Goal: Information Seeking & Learning: Learn about a topic

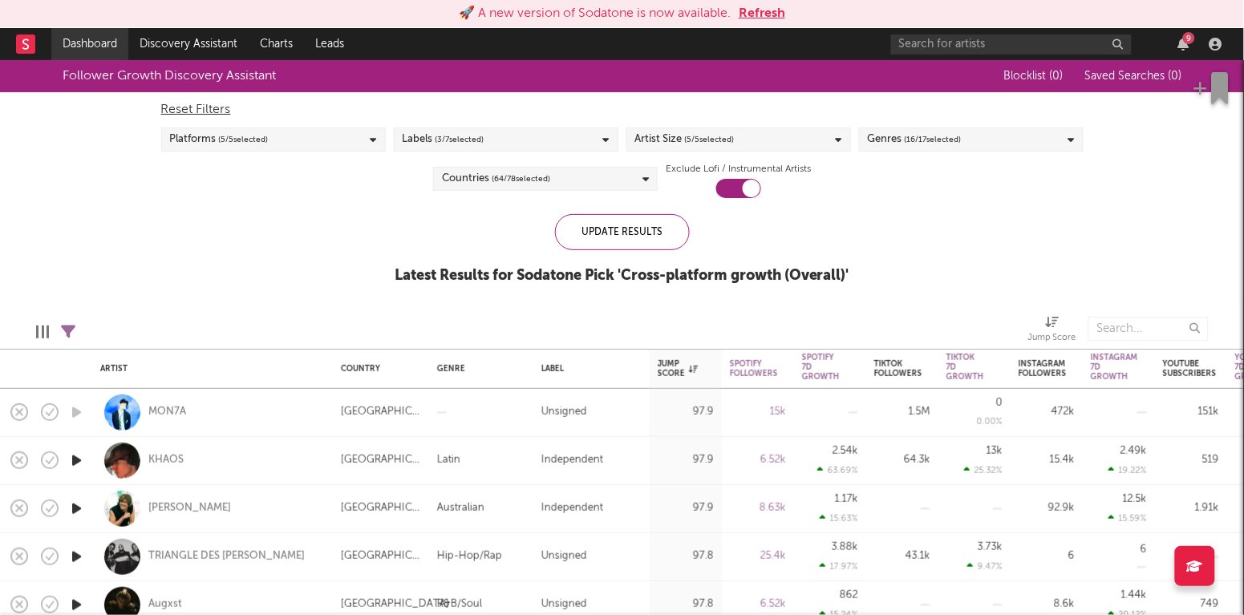
click at [87, 36] on link "Dashboard" at bounding box center [89, 44] width 77 height 32
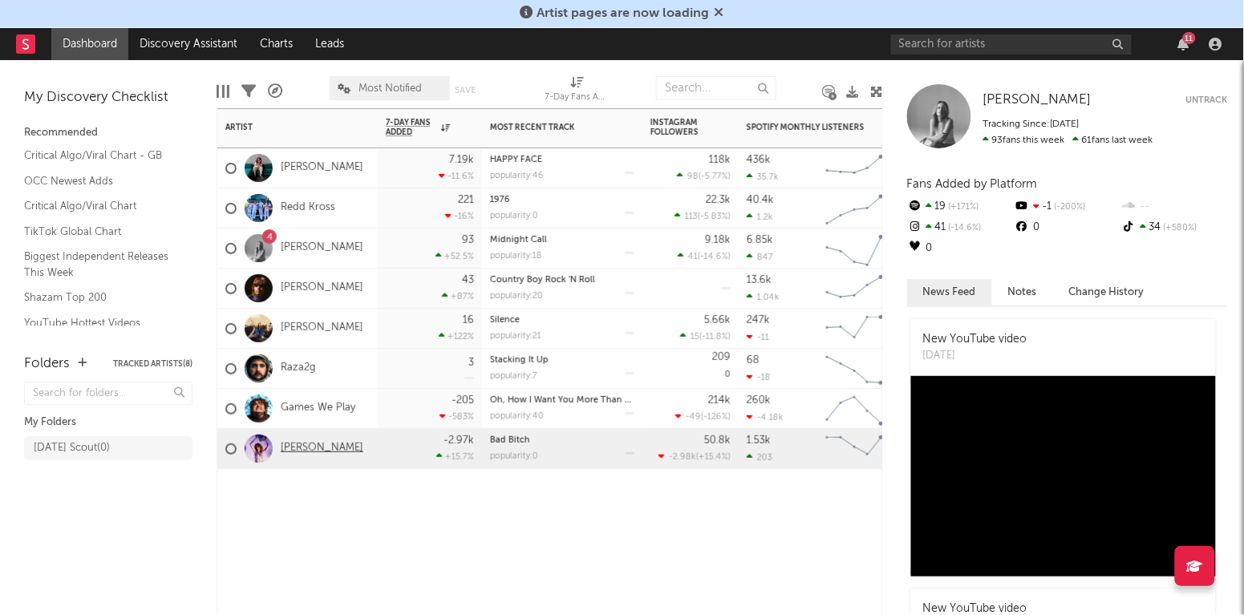
click at [336, 452] on link "[PERSON_NAME]" at bounding box center [322, 449] width 83 height 14
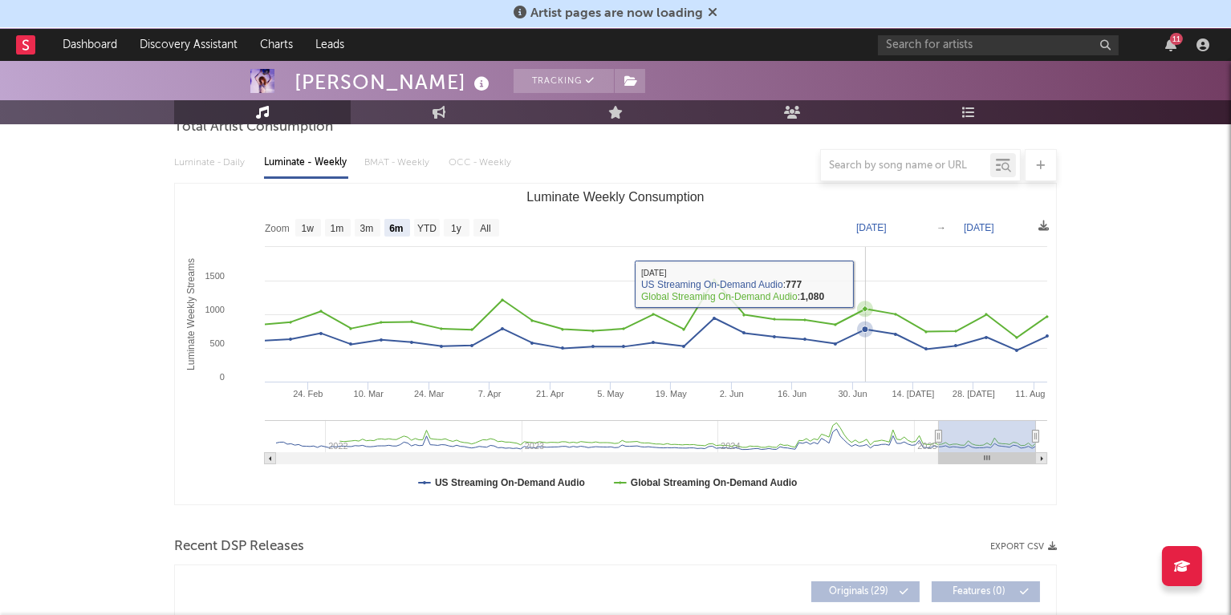
scroll to position [174, 0]
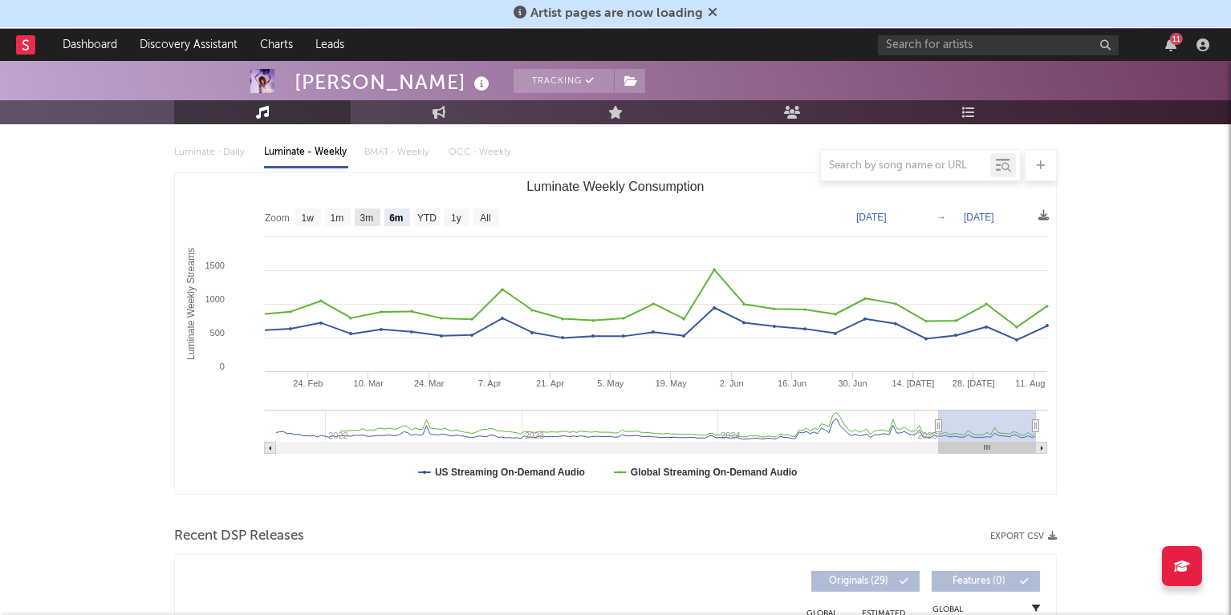
click at [367, 220] on text "3m" at bounding box center [367, 218] width 14 height 11
select select "3m"
type input "[DATE]"
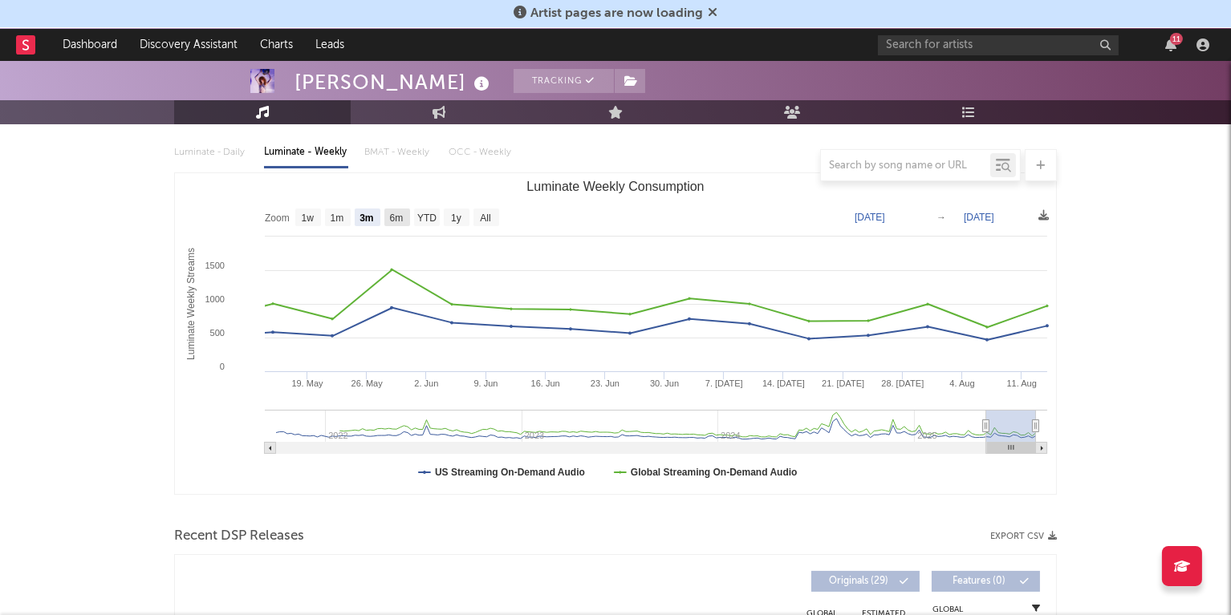
click at [392, 217] on text "6m" at bounding box center [397, 218] width 14 height 11
select select "6m"
type input "[DATE]"
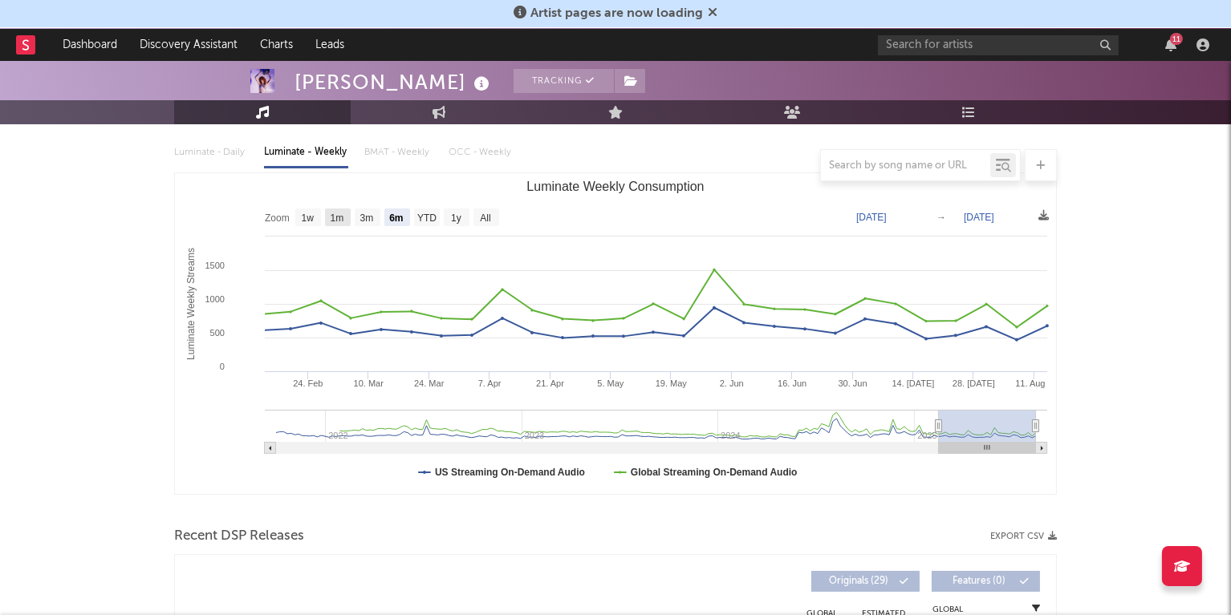
click at [328, 217] on rect "Luminate Weekly Consumption" at bounding box center [338, 218] width 26 height 18
select select "1m"
type input "[DATE]"
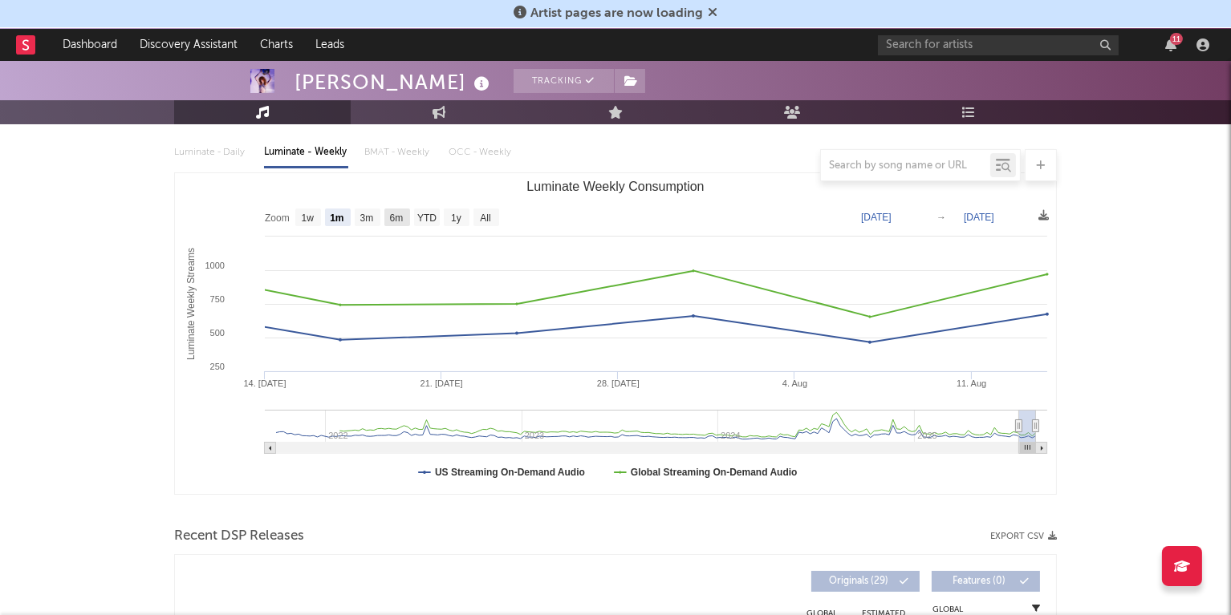
click at [394, 216] on text "6m" at bounding box center [397, 218] width 14 height 11
select select "6m"
type input "[DATE]"
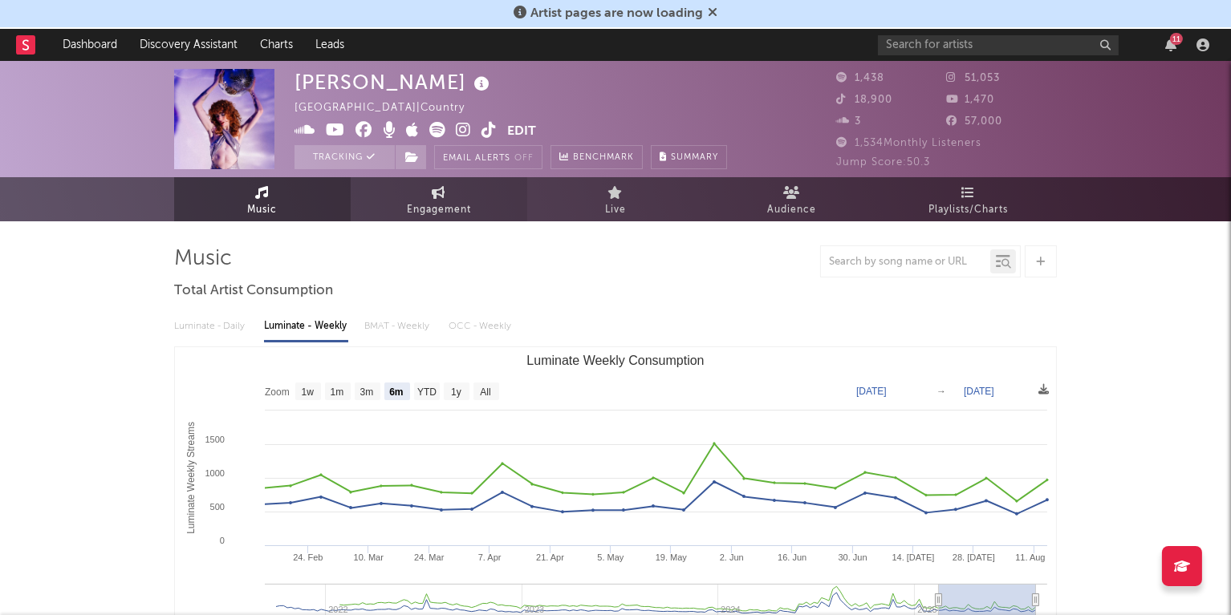
scroll to position [0, 0]
click at [425, 190] on link "Engagement" at bounding box center [439, 199] width 177 height 44
select select "1w"
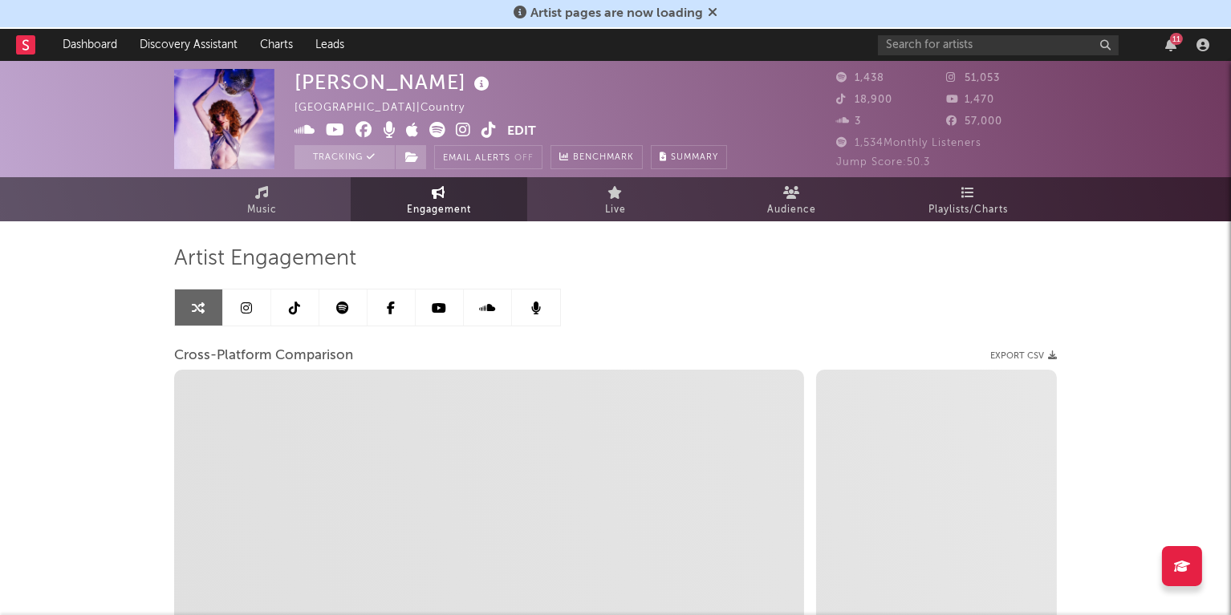
select select "1m"
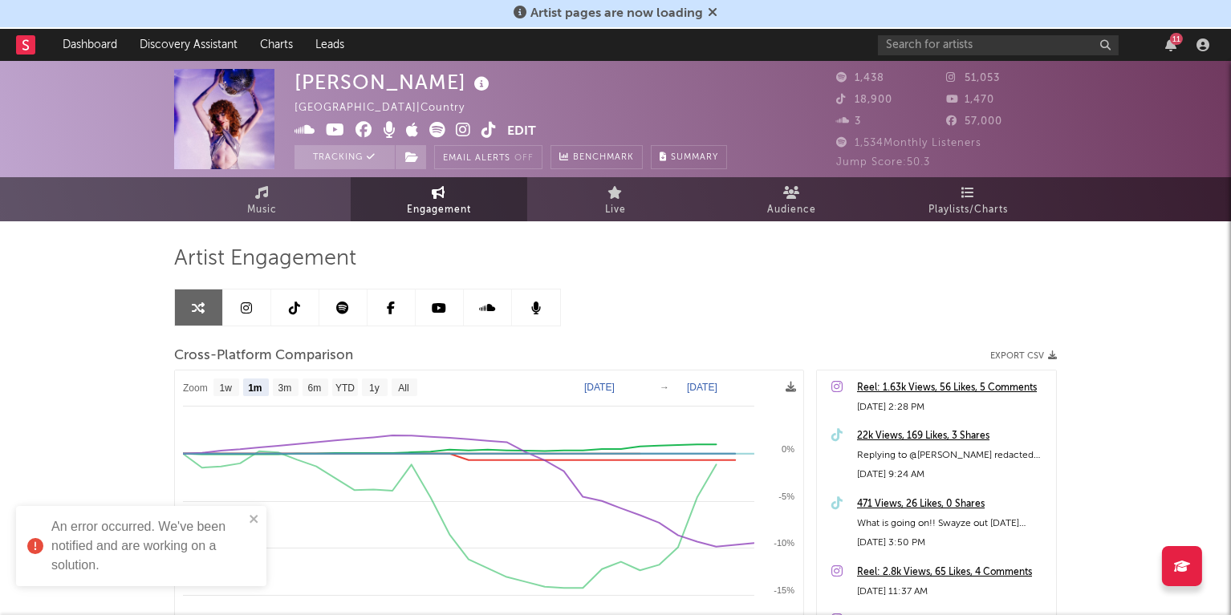
click at [712, 10] on icon at bounding box center [713, 12] width 10 height 13
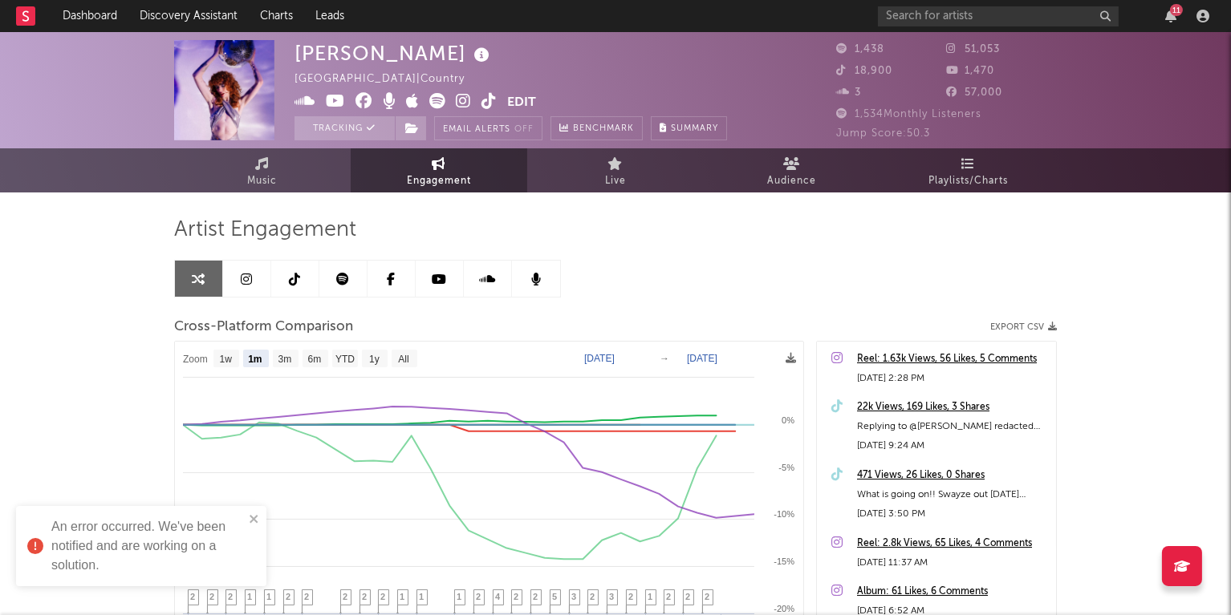
click at [247, 517] on div "An error occurred. We've been notified and are working on a solution." at bounding box center [135, 546] width 226 height 67
click at [254, 520] on icon "close" at bounding box center [254, 519] width 8 height 8
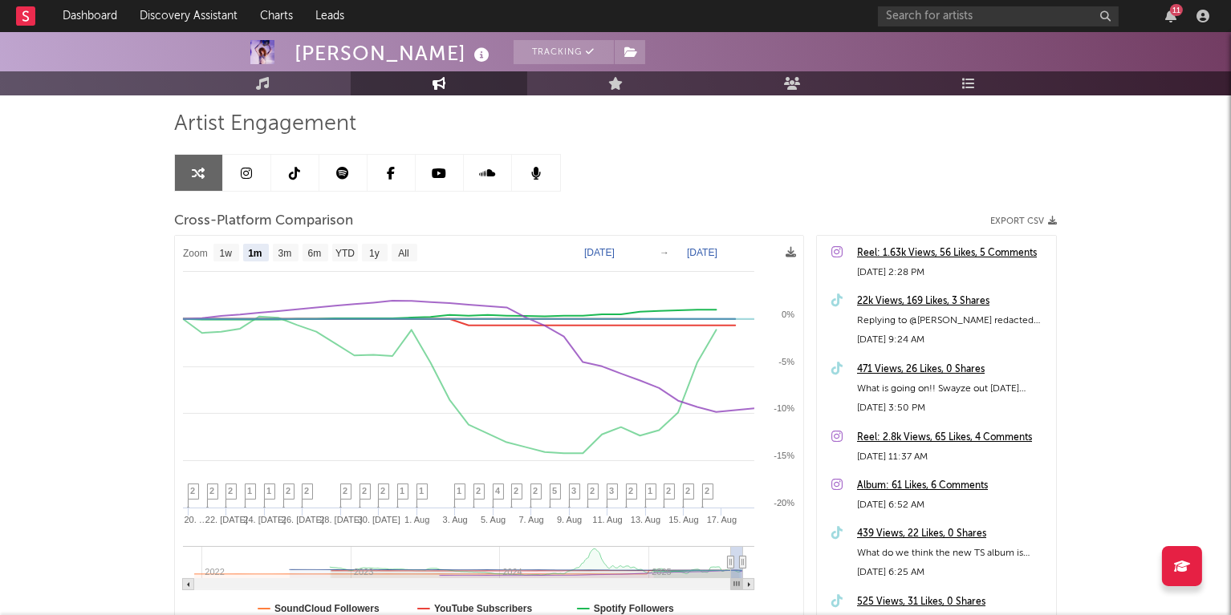
scroll to position [92, 0]
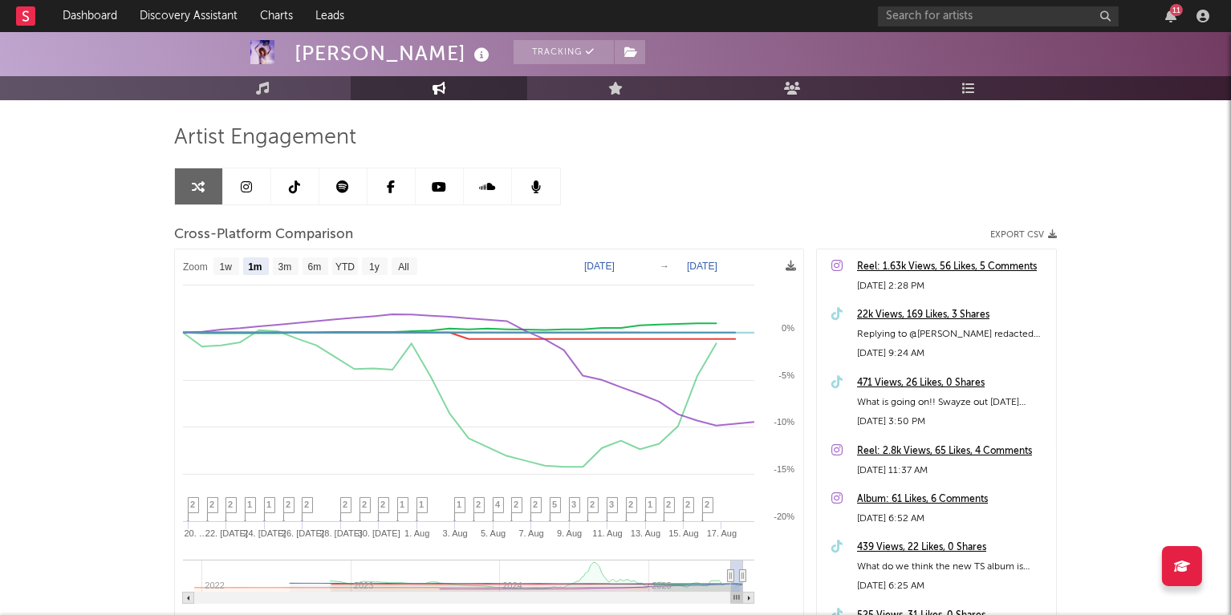
click at [1173, 15] on div "11" at bounding box center [1176, 10] width 13 height 12
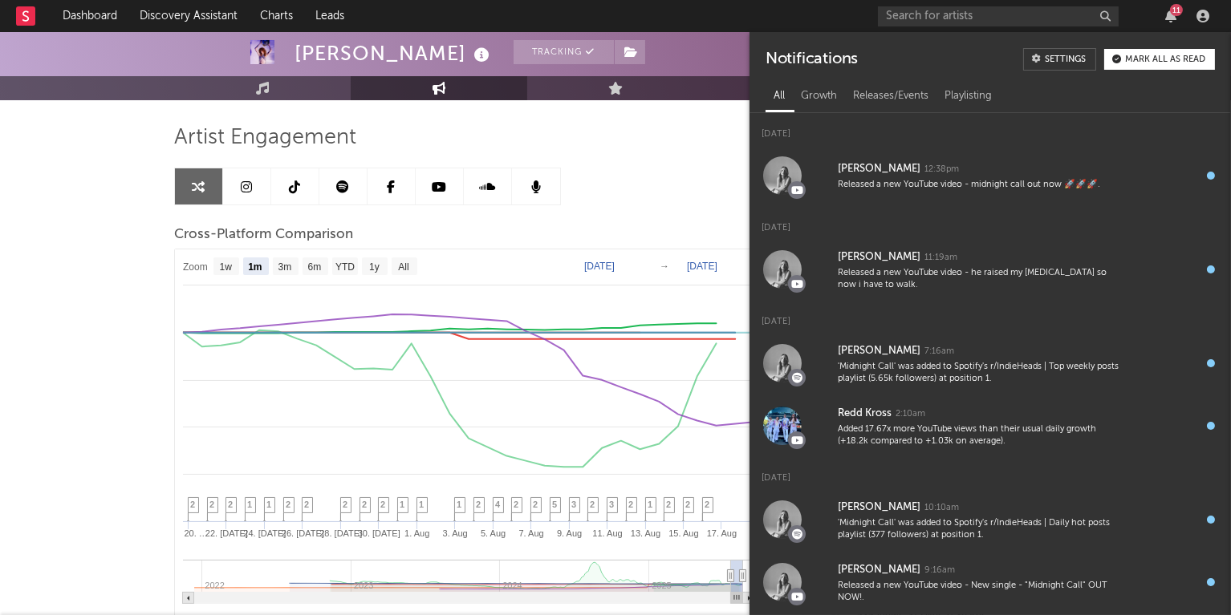
click at [1173, 15] on div "11" at bounding box center [1176, 10] width 13 height 12
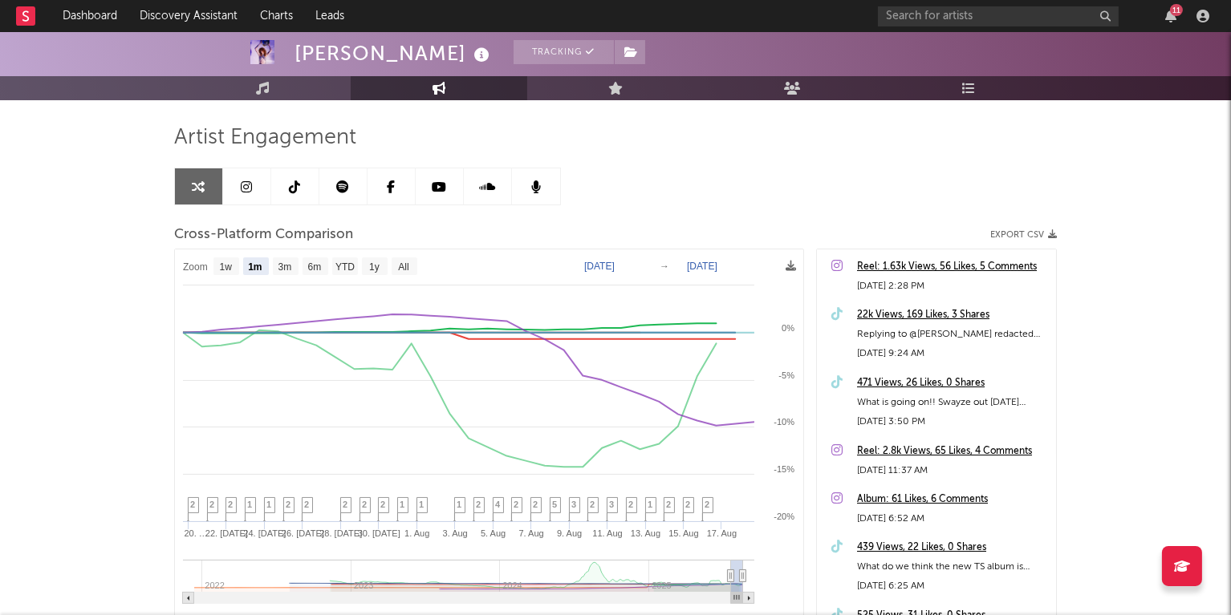
click at [639, 168] on div "Artist Engagement Cross-Platform Comparison Export CSV Zoom 1w 1m 3m 6m YTD 1y …" at bounding box center [615, 397] width 883 height 546
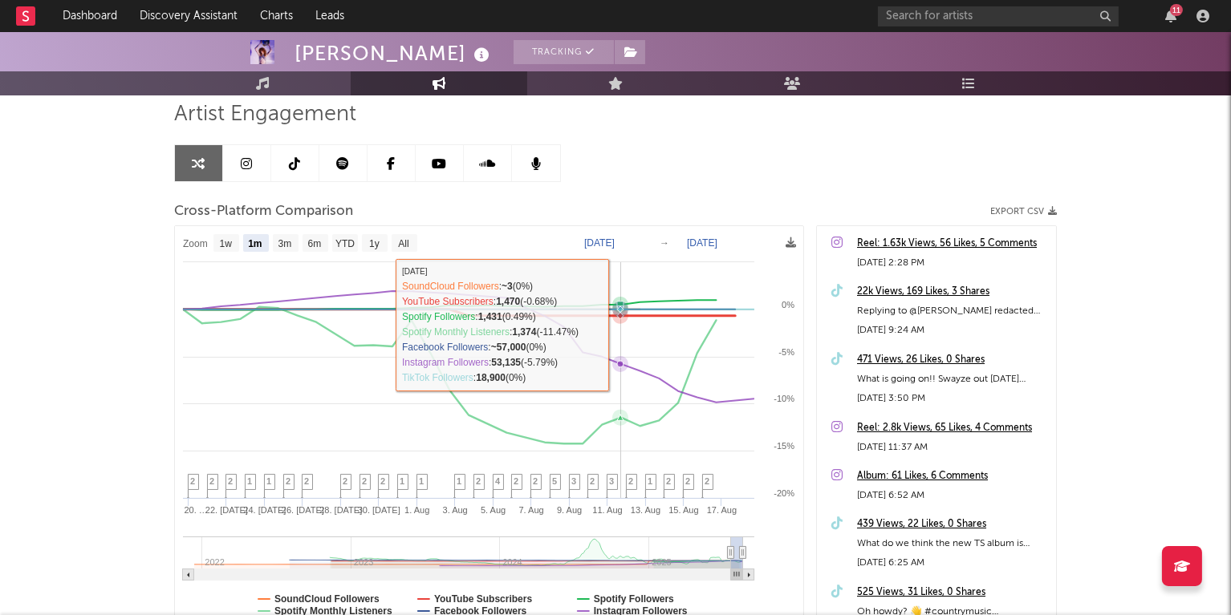
scroll to position [126, 0]
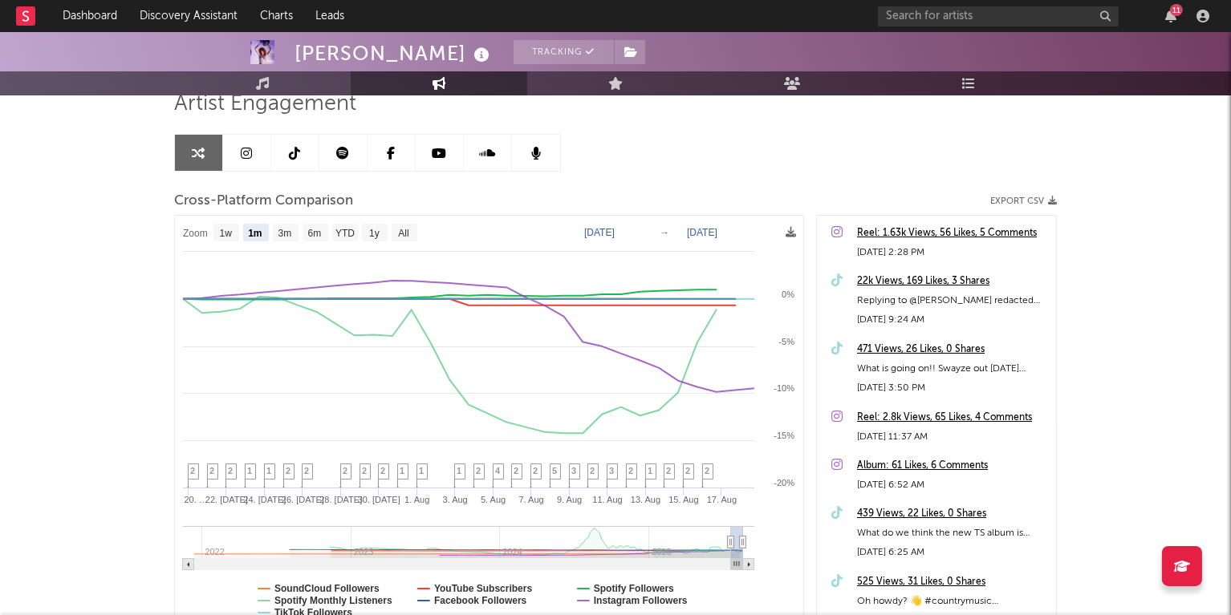
click at [252, 152] on icon at bounding box center [246, 153] width 11 height 13
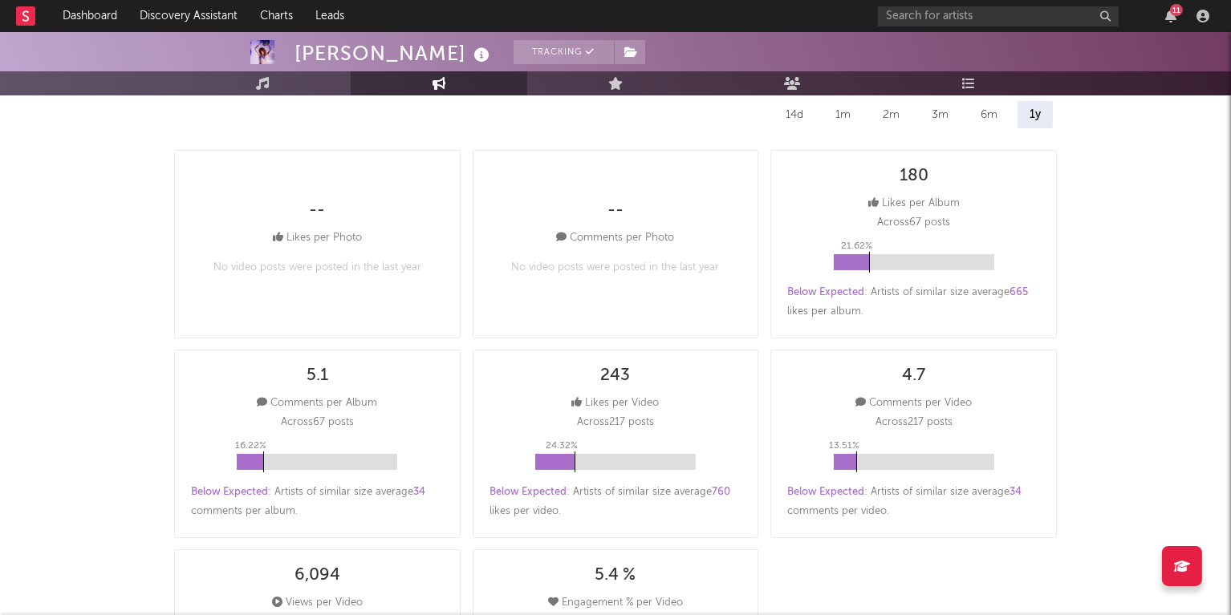
select select "6m"
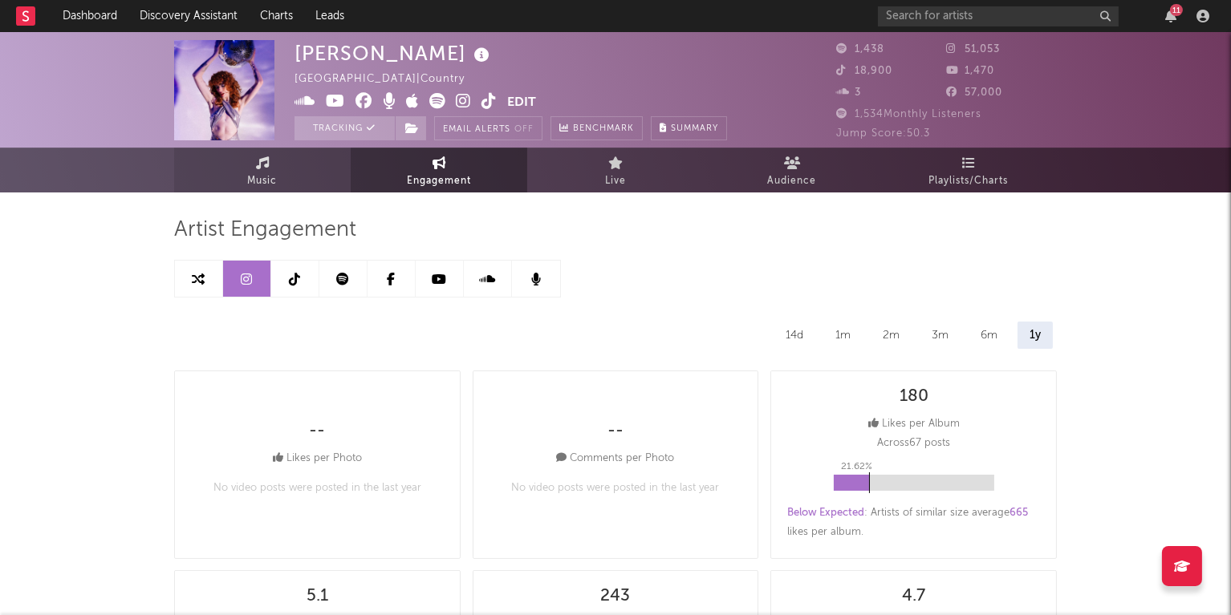
click at [264, 164] on icon at bounding box center [263, 162] width 14 height 13
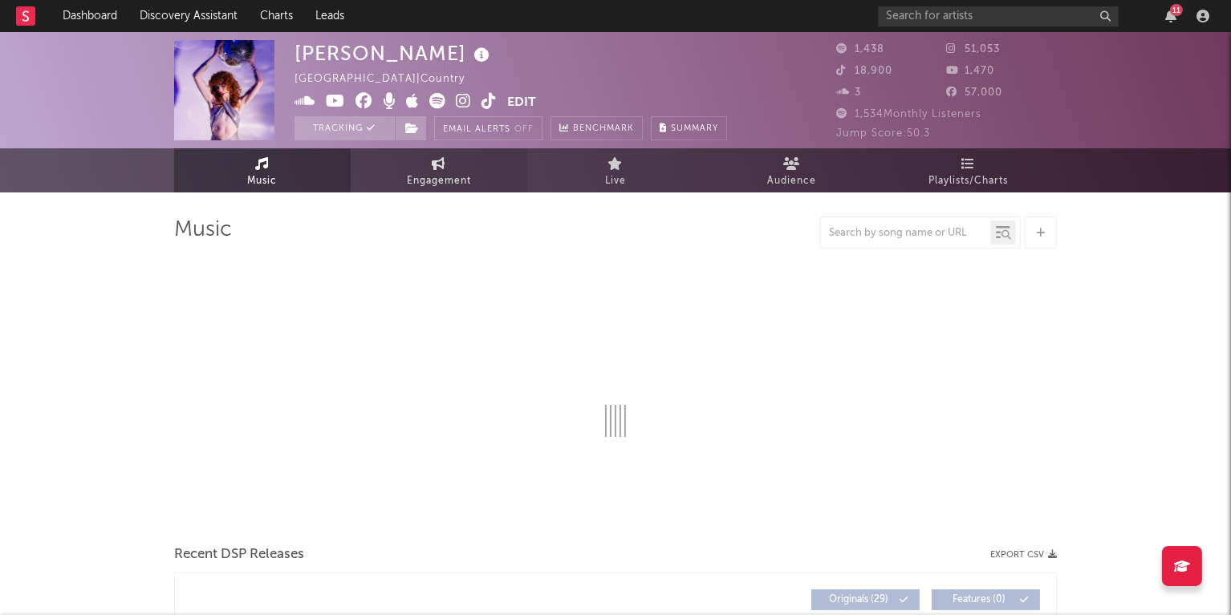
select select "6m"
